Goal: Find specific page/section: Find specific page/section

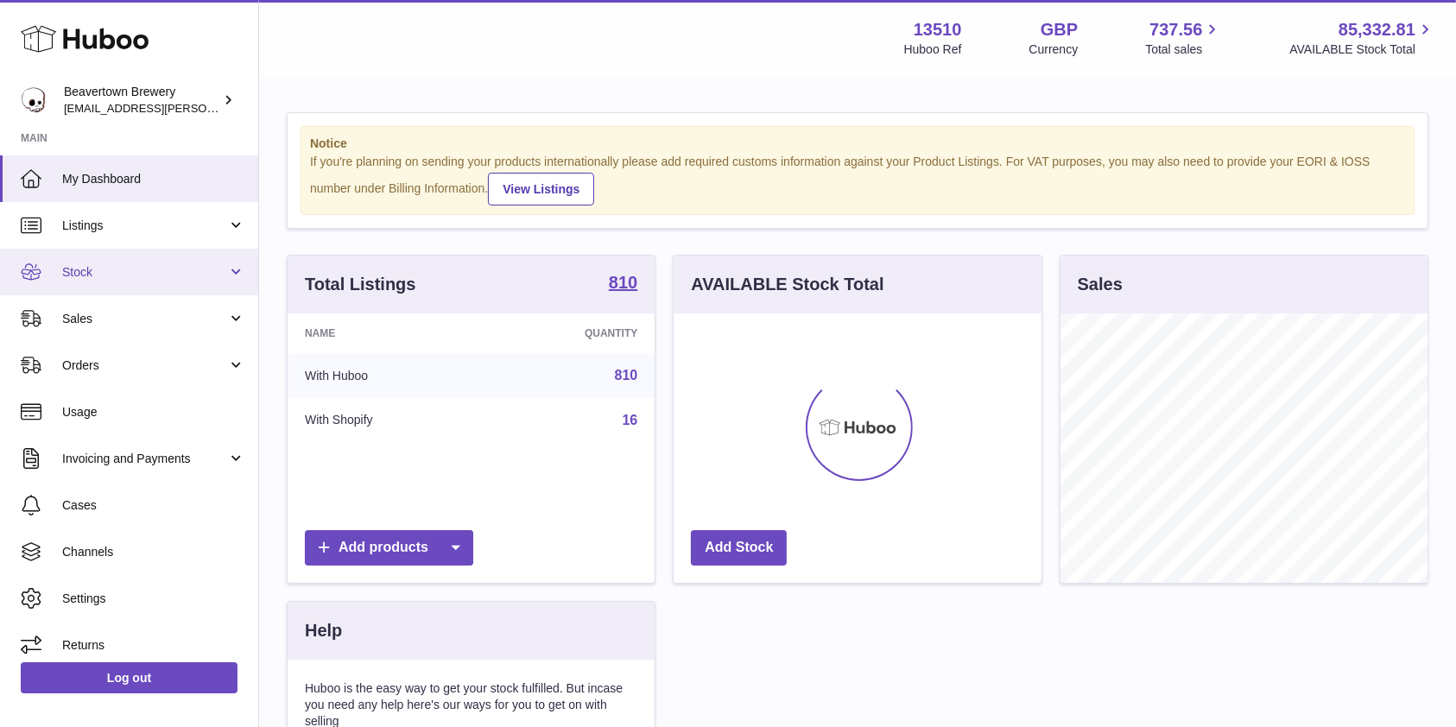
scroll to position [269, 367]
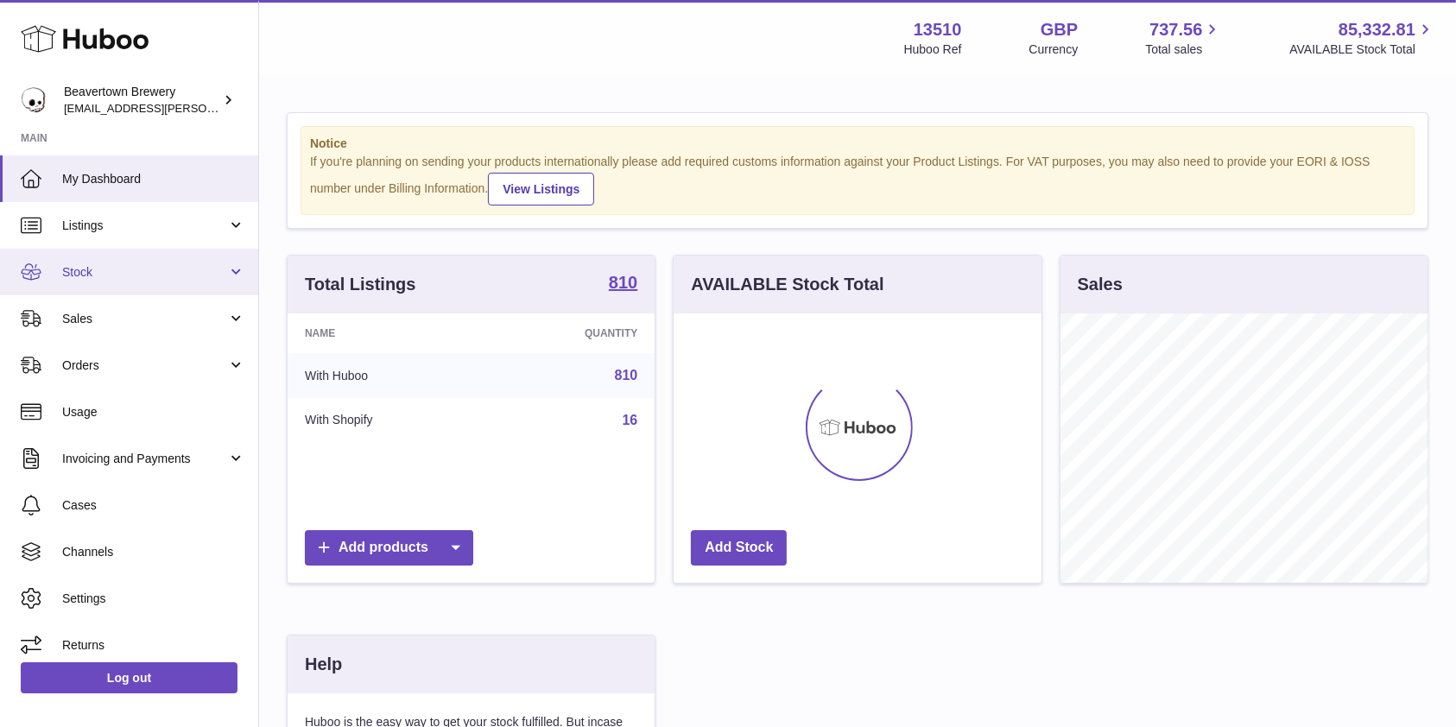
click at [130, 272] on span "Stock" at bounding box center [144, 272] width 165 height 16
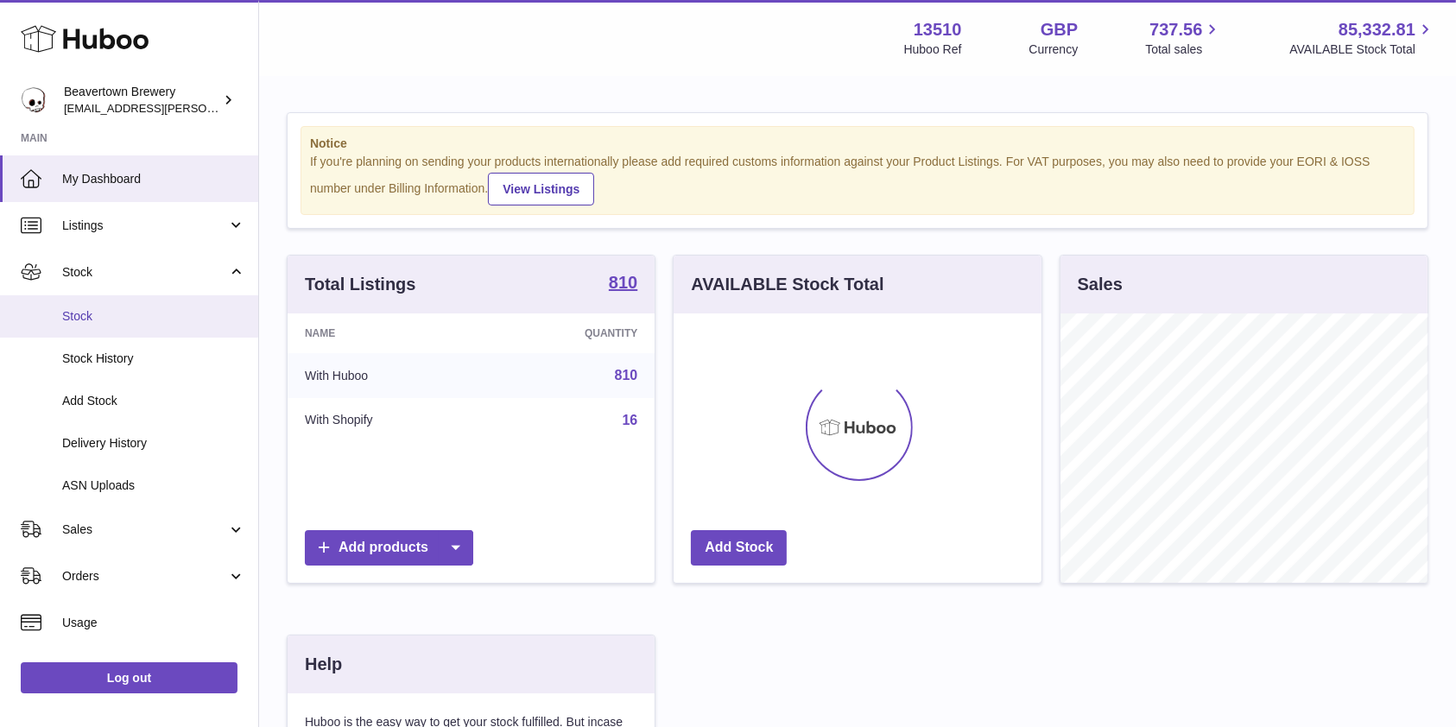
click at [113, 313] on span "Stock" at bounding box center [153, 316] width 183 height 16
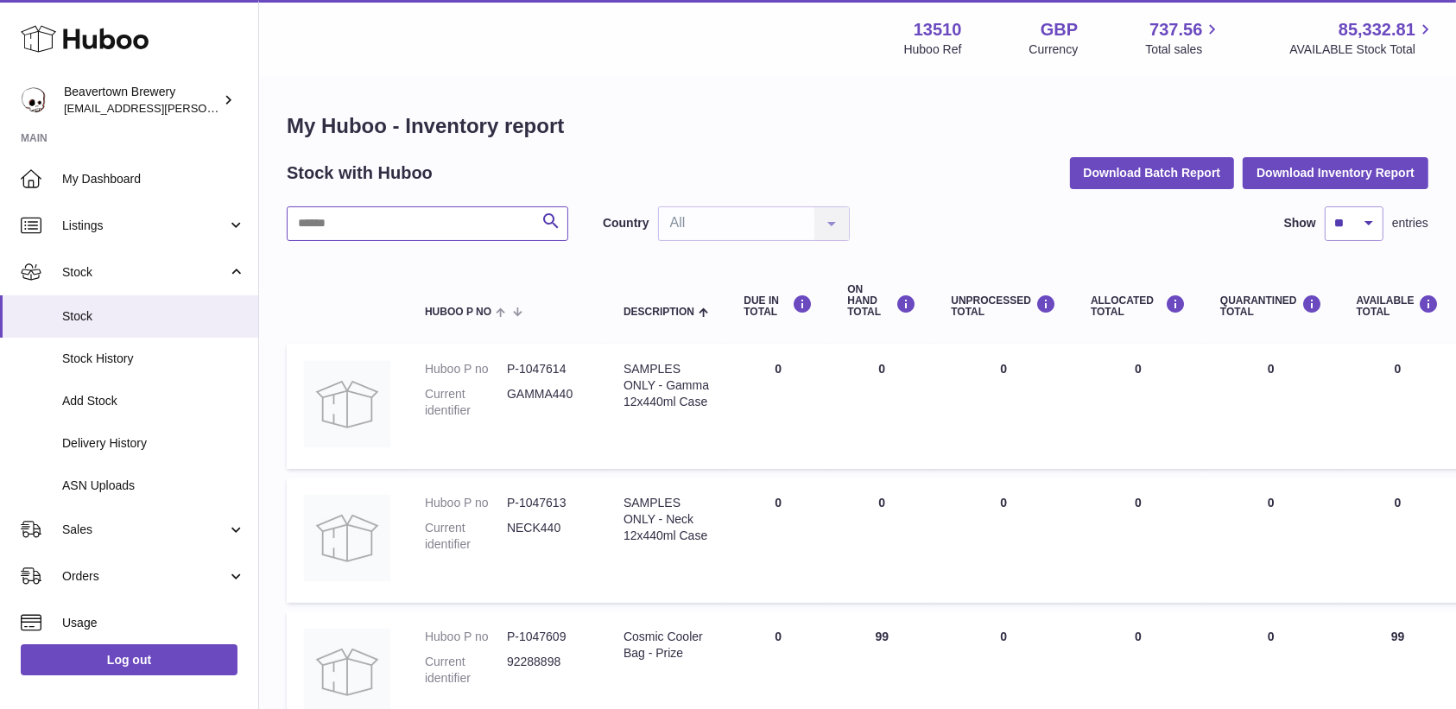
click at [407, 232] on input "text" at bounding box center [428, 223] width 282 height 35
type input "****"
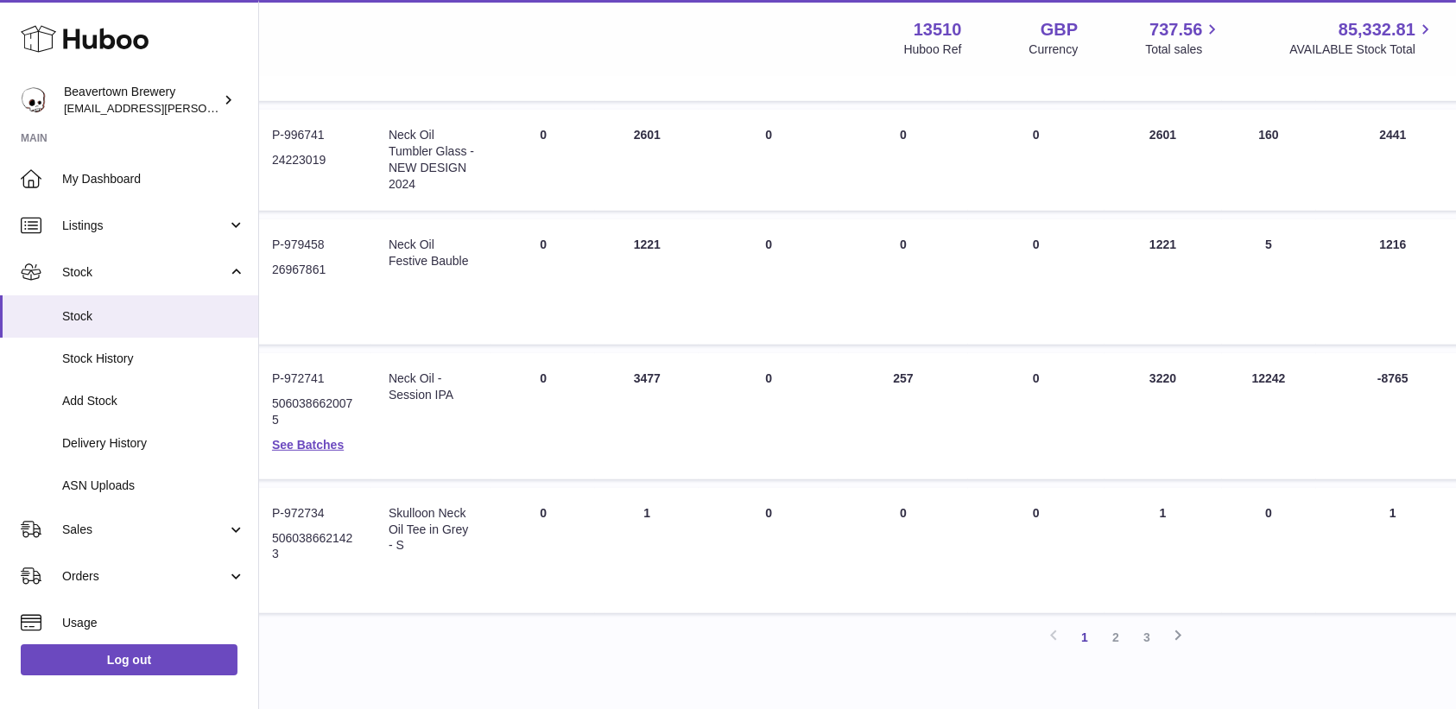
scroll to position [1037, 0]
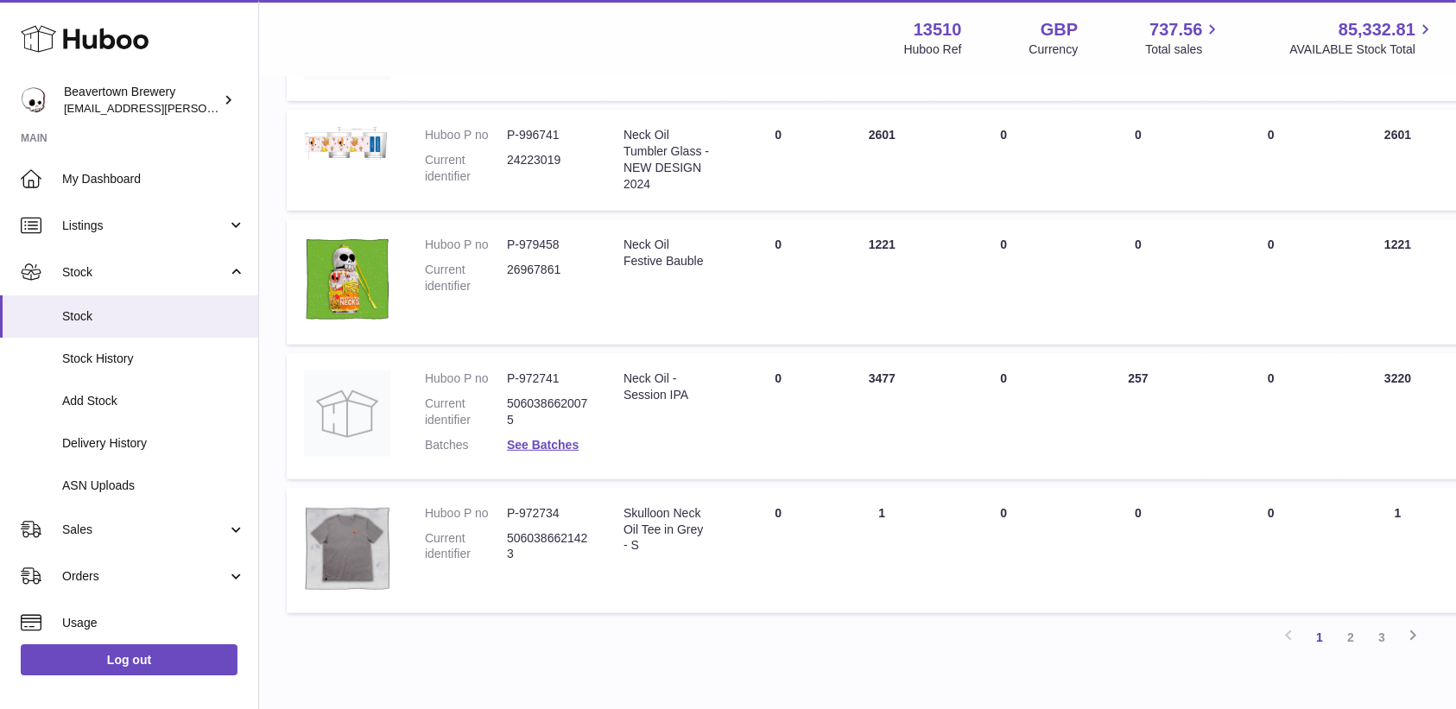
click at [564, 452] on dl "Huboo P no P-972741 Current identifier 5060386620075 Batches See Batches" at bounding box center [507, 417] width 164 height 92
click at [1341, 646] on link "2" at bounding box center [1350, 637] width 31 height 31
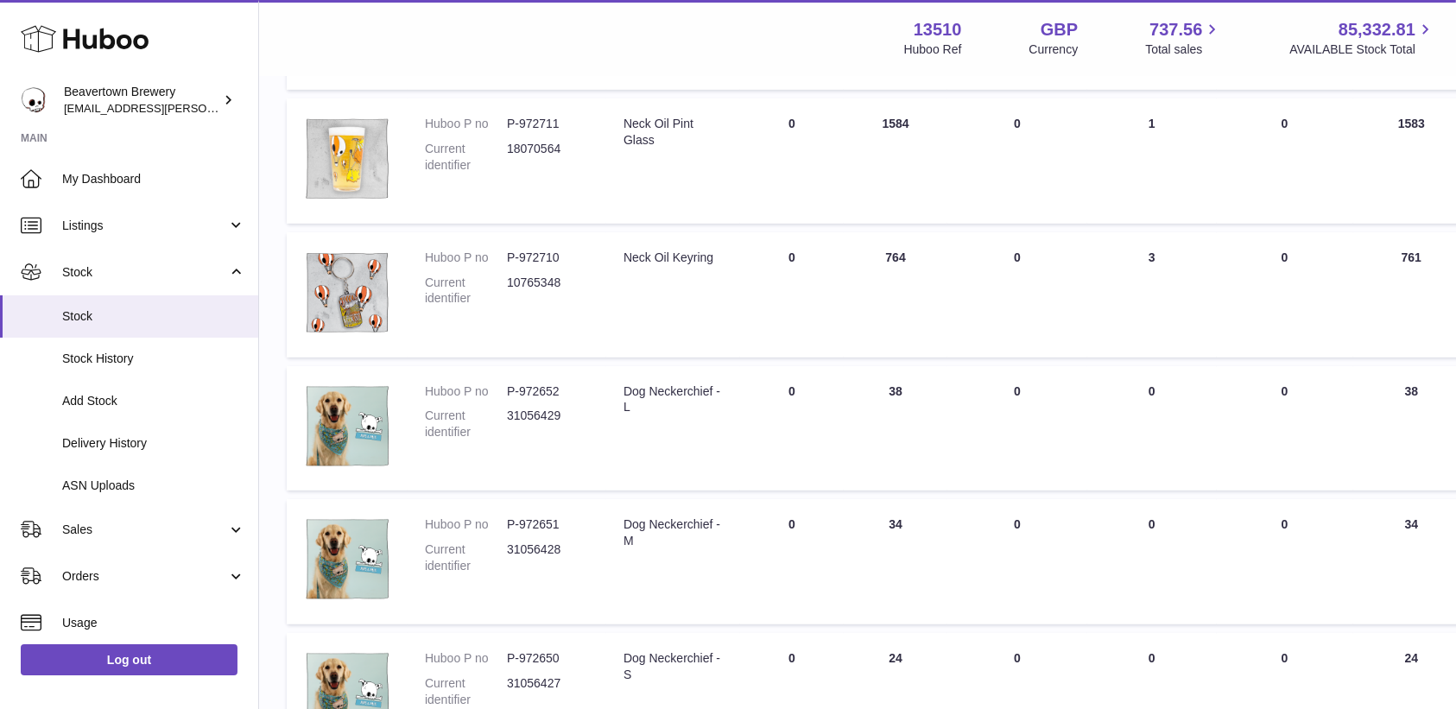
scroll to position [768, 0]
